Goal: Check status: Check status

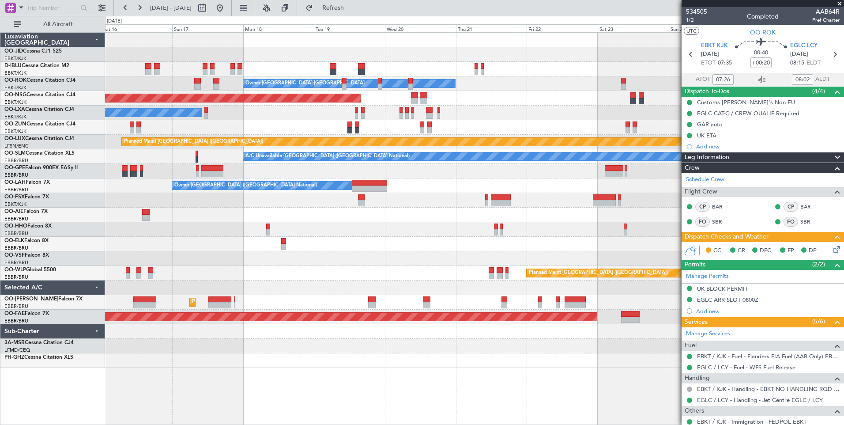
click at [347, 249] on div "Owner [GEOGRAPHIC_DATA]-[GEOGRAPHIC_DATA] Owner [GEOGRAPHIC_DATA]-[GEOGRAPHIC_D…" at bounding box center [474, 200] width 739 height 335
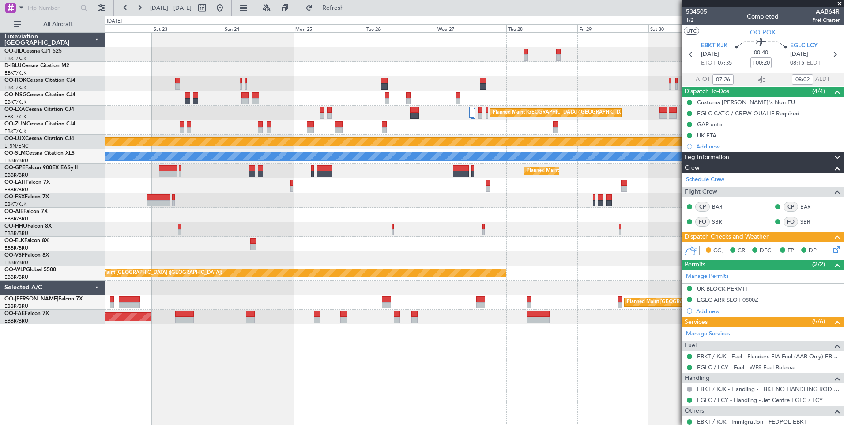
click at [67, 201] on div "Owner [GEOGRAPHIC_DATA]-[GEOGRAPHIC_DATA] Owner [GEOGRAPHIC_DATA]-[GEOGRAPHIC_D…" at bounding box center [422, 220] width 844 height 409
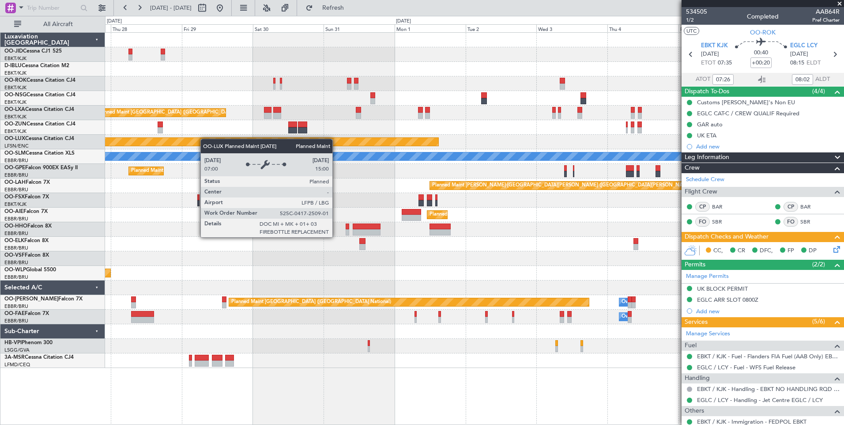
click at [202, 133] on div at bounding box center [474, 127] width 739 height 15
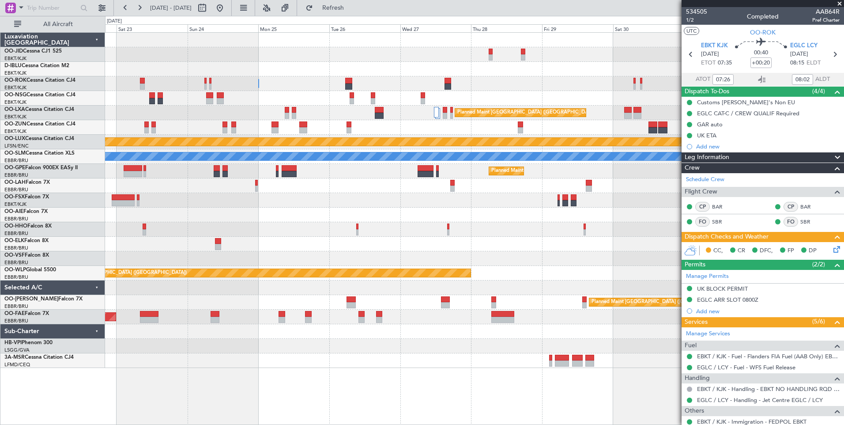
click at [574, 184] on div "Owner [GEOGRAPHIC_DATA]-[GEOGRAPHIC_DATA] Owner [GEOGRAPHIC_DATA]-[GEOGRAPHIC_D…" at bounding box center [474, 200] width 739 height 335
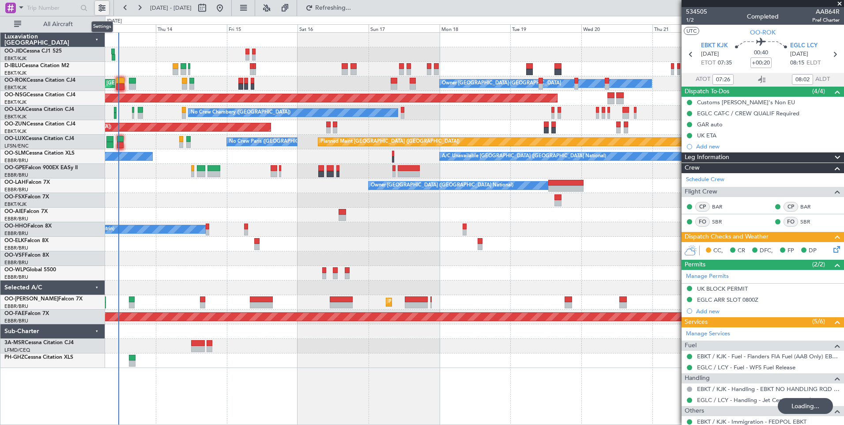
click at [104, 7] on button at bounding box center [102, 8] width 14 height 14
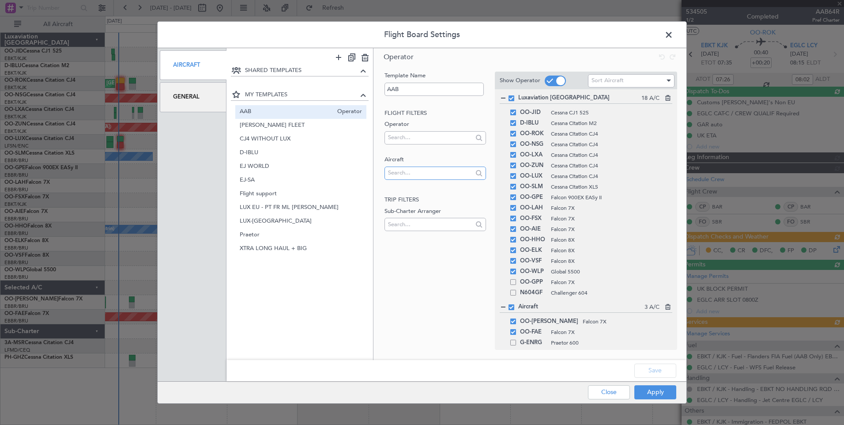
click at [415, 169] on input "text" at bounding box center [430, 172] width 84 height 13
type input "o"
click at [607, 388] on button "Close" at bounding box center [609, 392] width 42 height 14
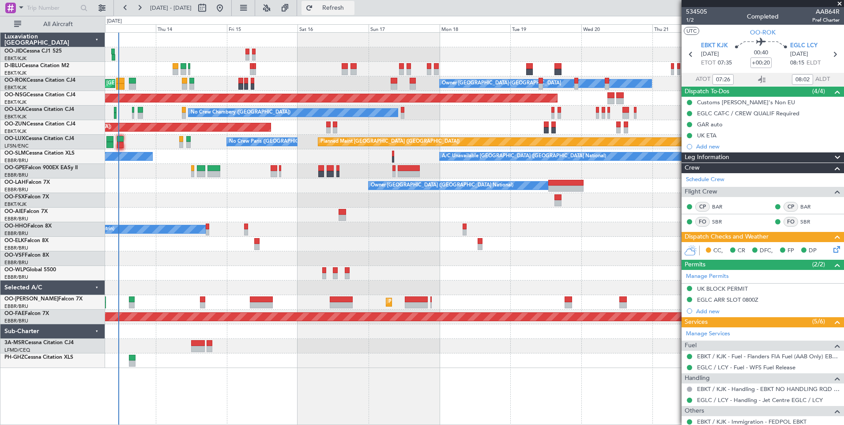
click at [352, 5] on span "Refresh" at bounding box center [333, 8] width 37 height 6
